Goal: Task Accomplishment & Management: Manage account settings

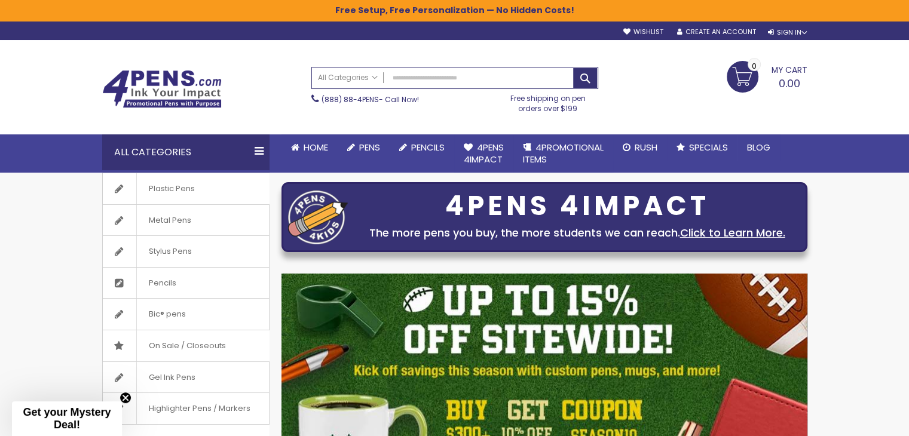
click at [170, 94] on img at bounding box center [161, 89] width 119 height 38
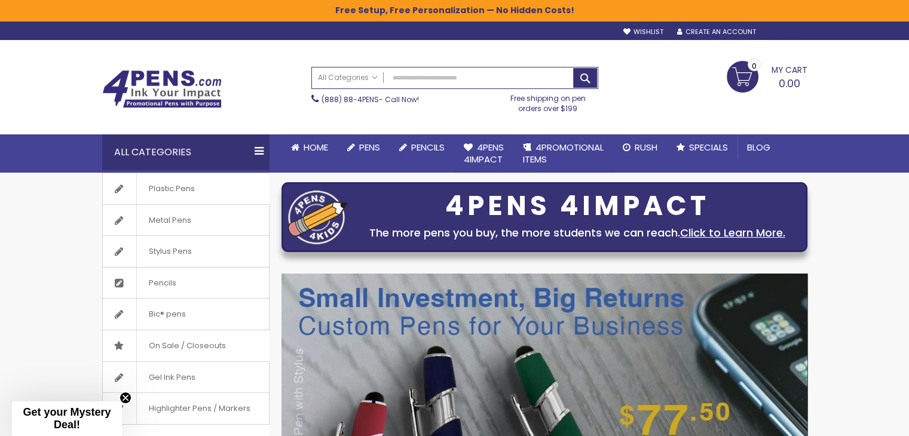
click at [792, 30] on div "Sign In" at bounding box center [786, 32] width 39 height 9
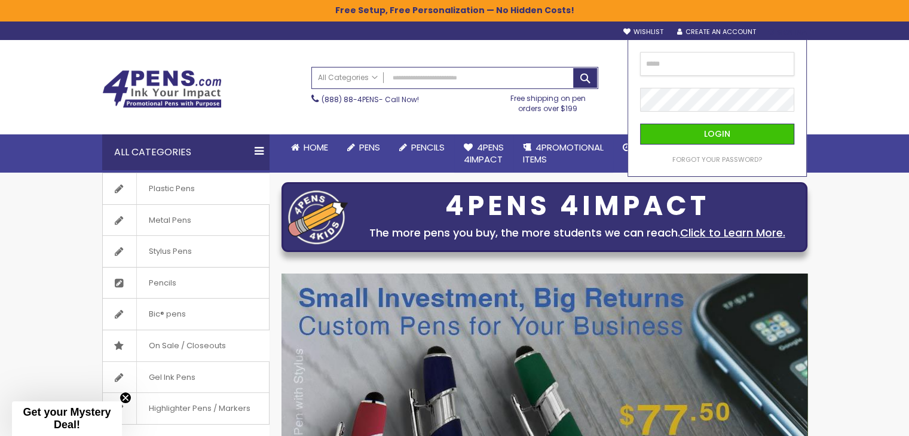
click at [723, 65] on input "email" at bounding box center [717, 64] width 154 height 24
